Goal: Book appointment/travel/reservation

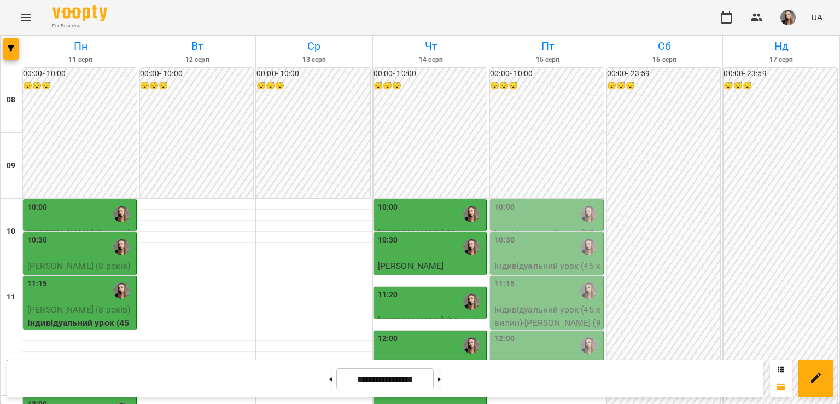
scroll to position [164, 0]
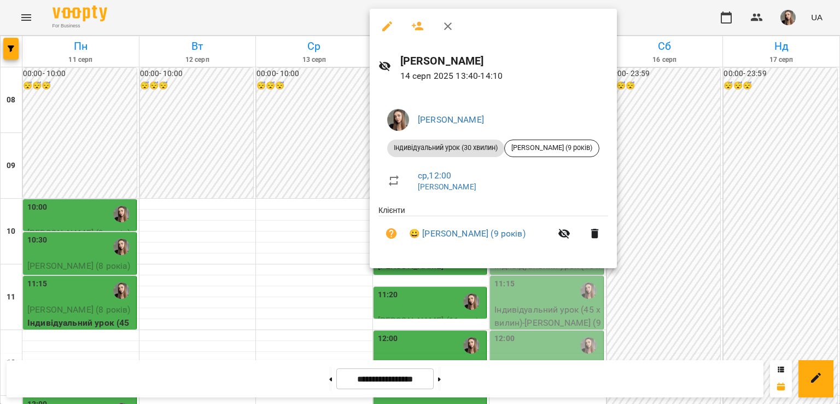
click at [295, 215] on div at bounding box center [420, 202] width 840 height 404
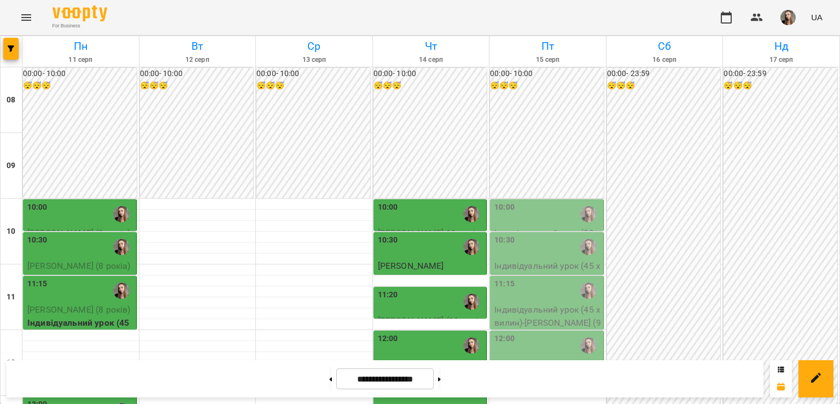
scroll to position [352, 0]
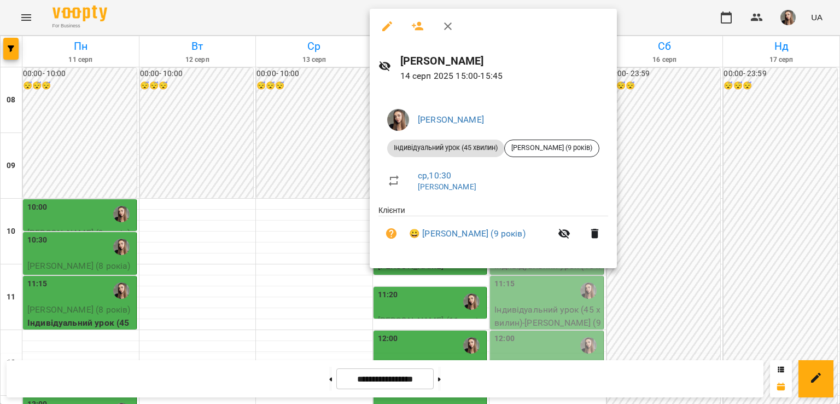
click at [354, 189] on div at bounding box center [420, 202] width 840 height 404
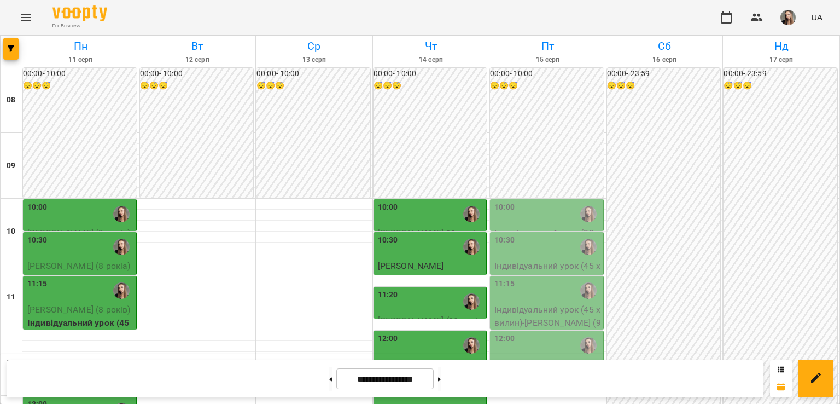
scroll to position [298, 0]
